Goal: Information Seeking & Learning: Understand process/instructions

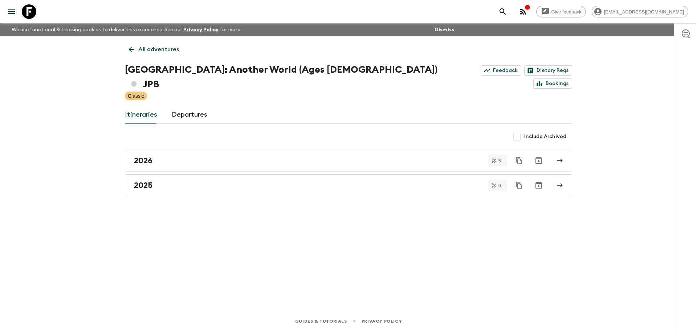
click at [158, 207] on div "All adventures Japan: Another World (Ages [DEMOGRAPHIC_DATA]) JPB Feedback Diet…" at bounding box center [348, 163] width 465 height 255
click at [132, 51] on icon at bounding box center [131, 49] width 8 height 8
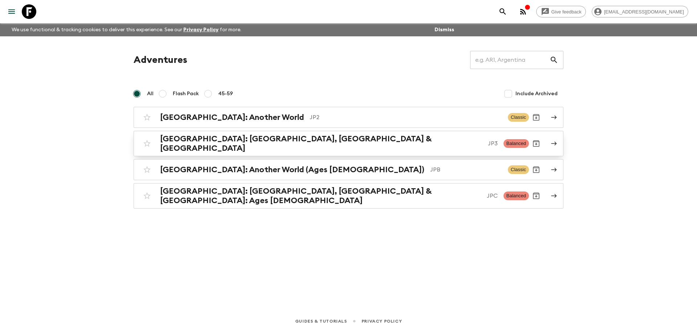
click at [240, 143] on h2 "[GEOGRAPHIC_DATA]: [GEOGRAPHIC_DATA], [GEOGRAPHIC_DATA] & [GEOGRAPHIC_DATA]" at bounding box center [321, 143] width 322 height 19
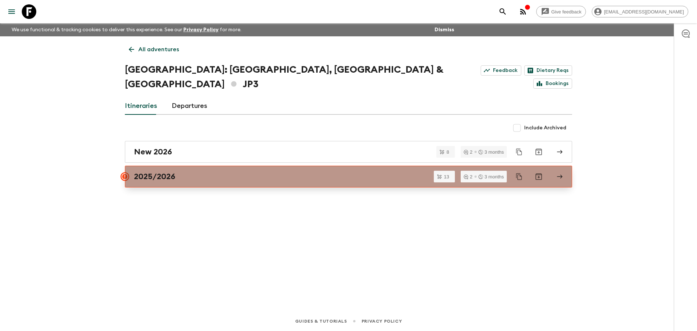
click at [184, 166] on link "2025/2026" at bounding box center [348, 177] width 447 height 22
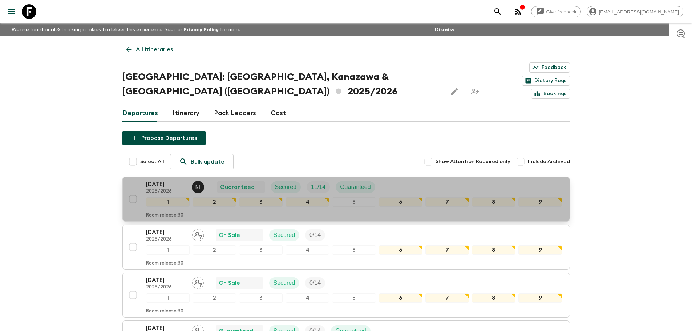
click at [176, 189] on p "2025/2026" at bounding box center [166, 192] width 40 height 6
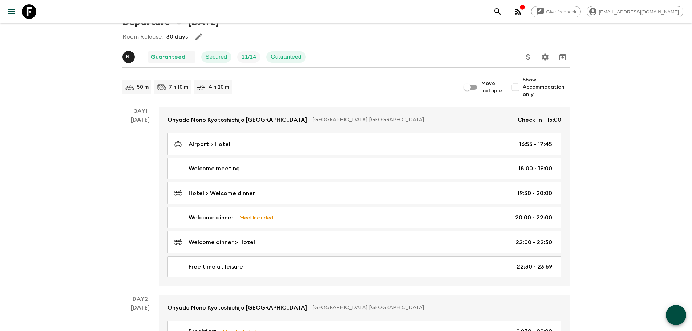
scroll to position [36, 0]
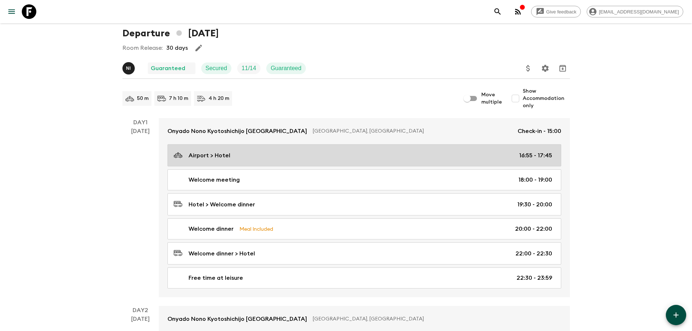
click at [326, 151] on div "Airport > Hotel 16:55 - 17:45" at bounding box center [363, 155] width 378 height 10
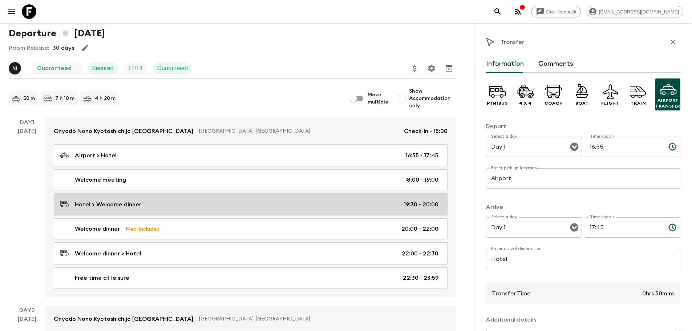
click at [174, 200] on div "Hotel > Welcome dinner 19:30 - 20:00" at bounding box center [249, 204] width 378 height 10
type input "Hotel"
type input "Welcome dinner"
type input "19:30"
type input "20:00"
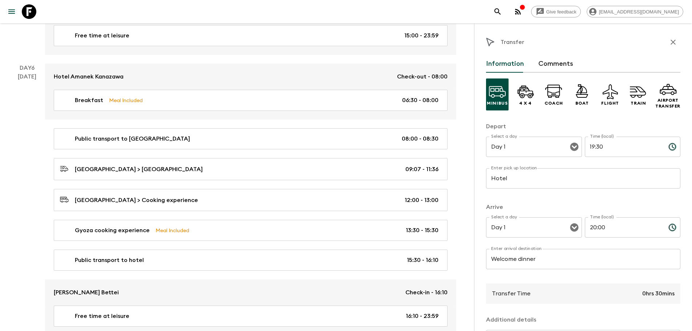
scroll to position [1199, 0]
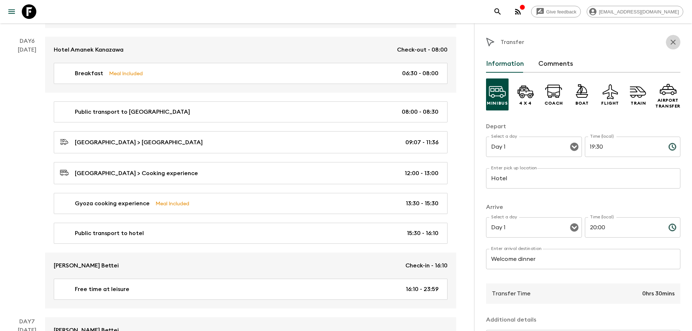
click at [670, 43] on icon "button" at bounding box center [673, 42] width 9 height 9
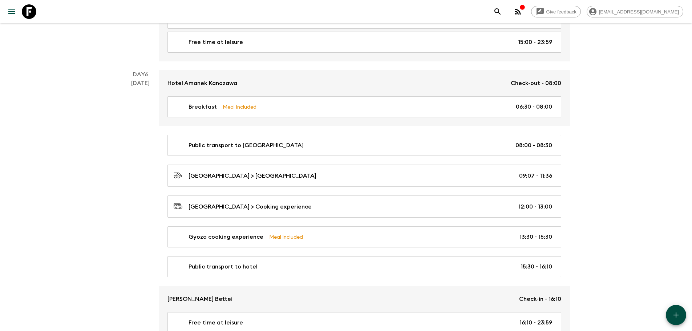
scroll to position [1162, 0]
